Goal: Navigation & Orientation: Find specific page/section

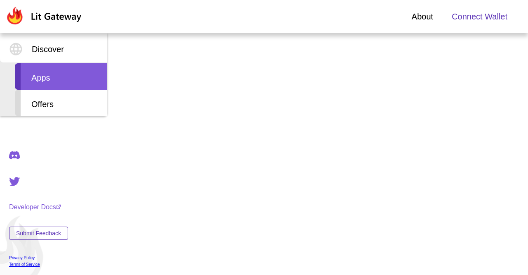
click at [59, 71] on div "Apps" at bounding box center [61, 76] width 92 height 26
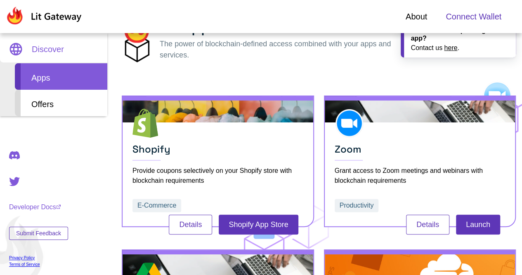
scroll to position [83, 0]
